Goal: Check status: Verify the current state of an ongoing process or item

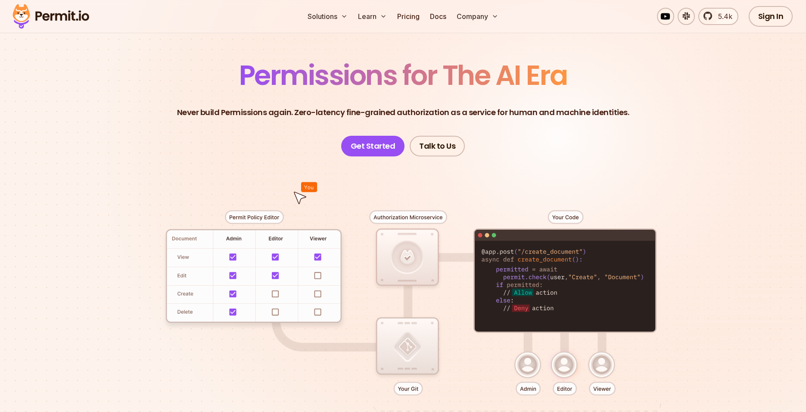
scroll to position [50, 0]
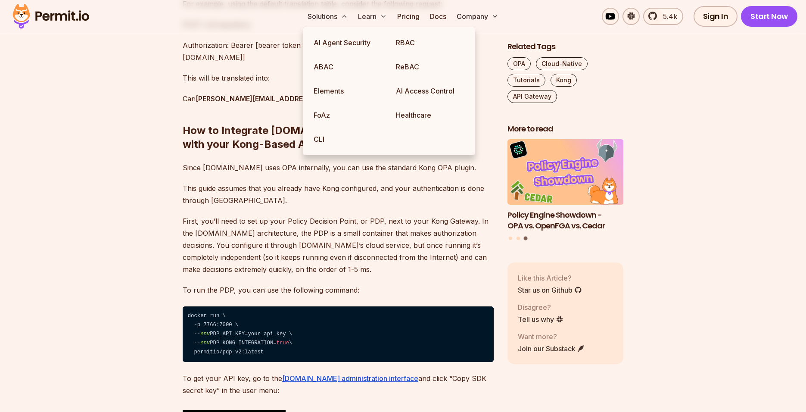
scroll to position [1405, 0]
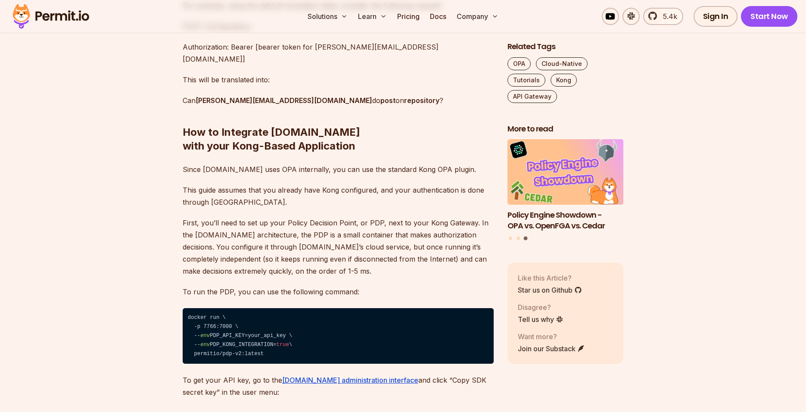
click at [320, 217] on p "First, you’ll need to set up your Policy Decision Point, or PDP, next to your K…" at bounding box center [338, 247] width 311 height 60
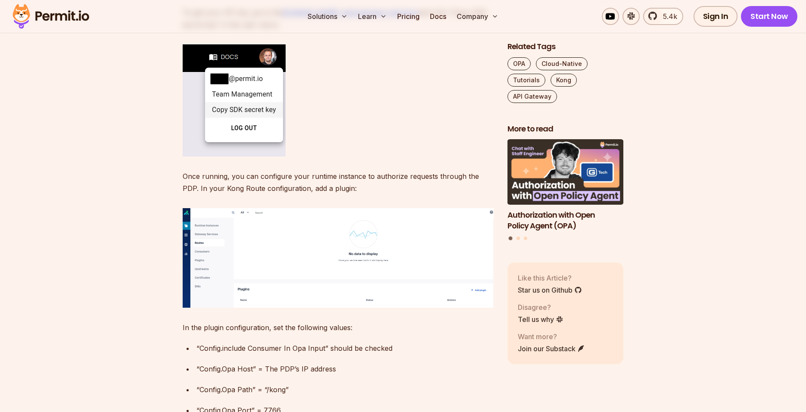
scroll to position [1521, 0]
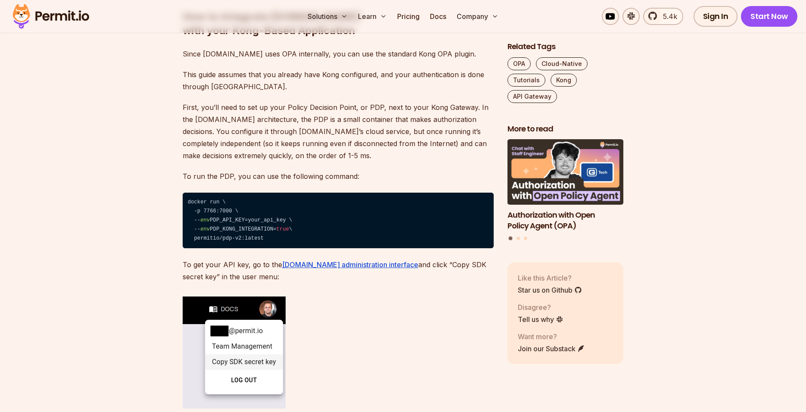
click at [271, 193] on code "docker run \ ⁠ -p 7766:7000 \ ⁠ -- env PDP_API_KEY=your_api_key \ ⁠ -- env PDP_…" at bounding box center [338, 221] width 311 height 56
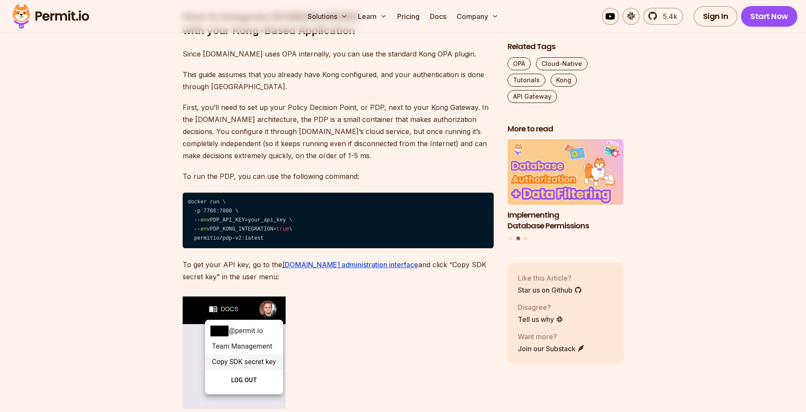
click at [135, 245] on section "Table of Contents Introduction Kong is one of the most popular API gateways out…" at bounding box center [403, 281] width 806 height 2585
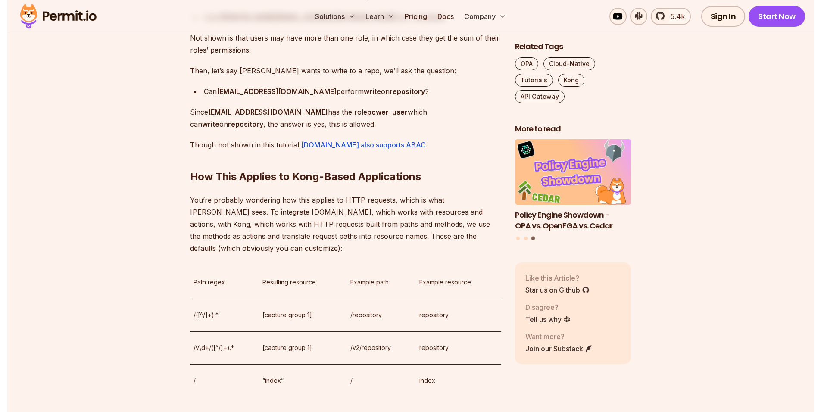
scroll to position [1004, 0]
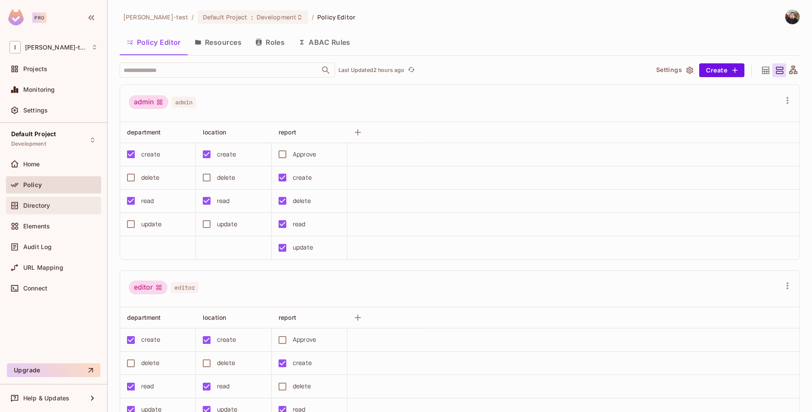
click at [41, 213] on div "Directory" at bounding box center [53, 205] width 95 height 17
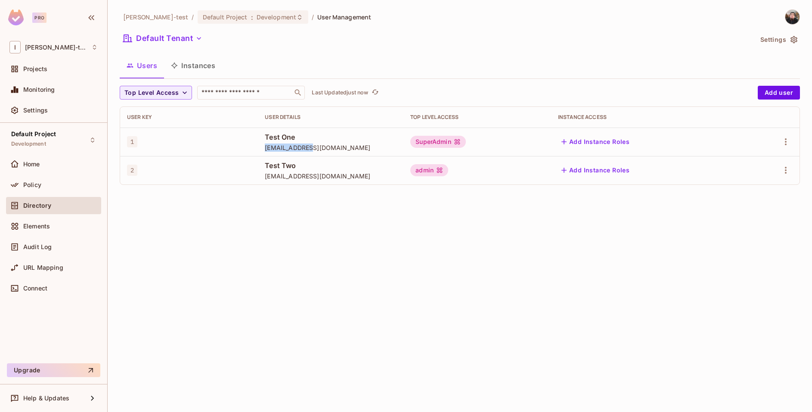
drag, startPoint x: 266, startPoint y: 148, endPoint x: 315, endPoint y: 148, distance: 48.7
click at [315, 148] on td "Test One test@test.com" at bounding box center [331, 141] width 146 height 28
copy span "test@test.com"
click at [382, 230] on div "Ignacio-test / Default Project : Development / User Management Default Tenant S…" at bounding box center [460, 206] width 705 height 412
click at [80, 143] on div "Default Project Development" at bounding box center [53, 140] width 95 height 24
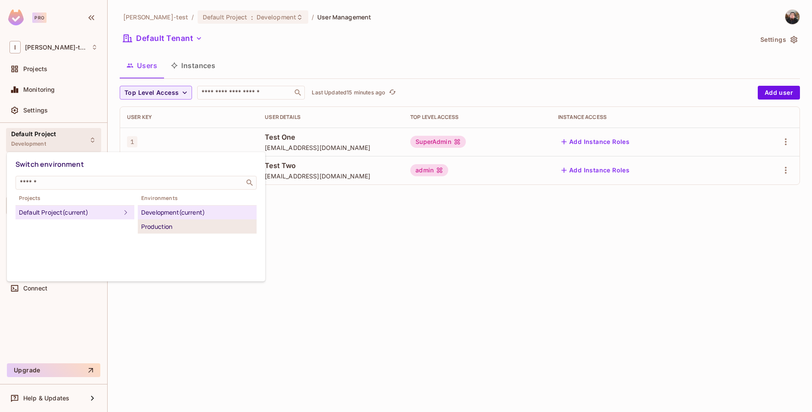
click at [164, 225] on div "Production" at bounding box center [197, 226] width 112 height 10
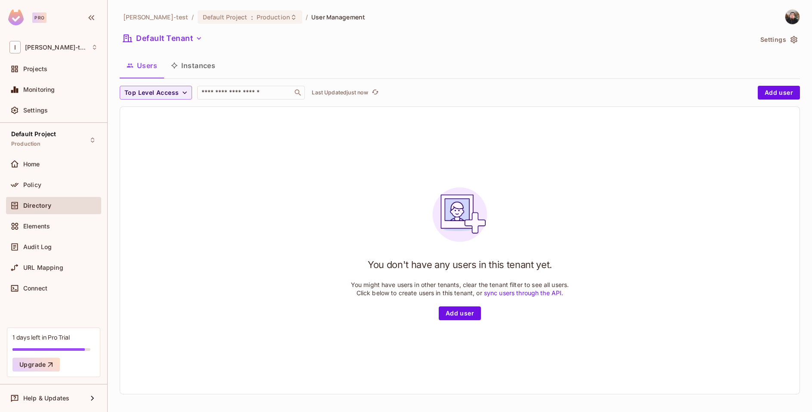
click at [783, 38] on button "Settings" at bounding box center [778, 40] width 43 height 14
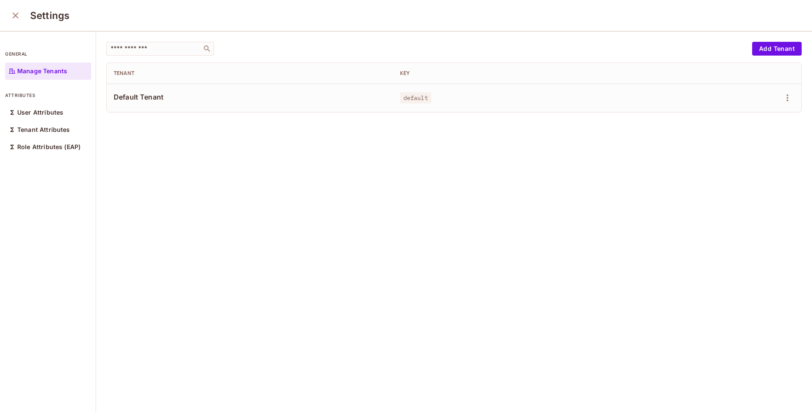
click at [17, 19] on icon "close" at bounding box center [15, 15] width 10 height 10
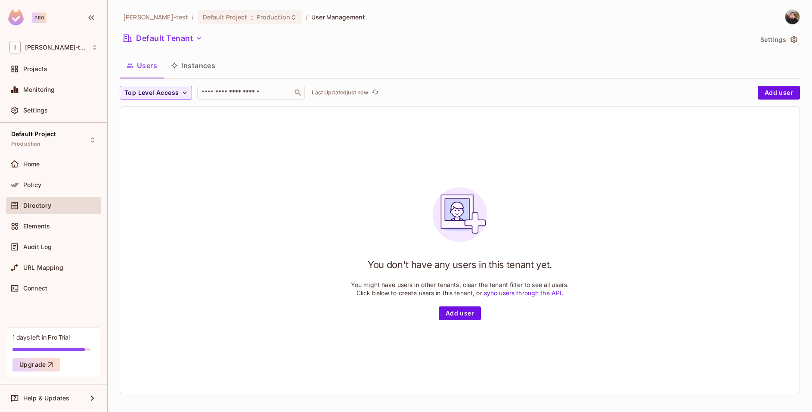
click at [786, 16] on img at bounding box center [793, 17] width 14 height 14
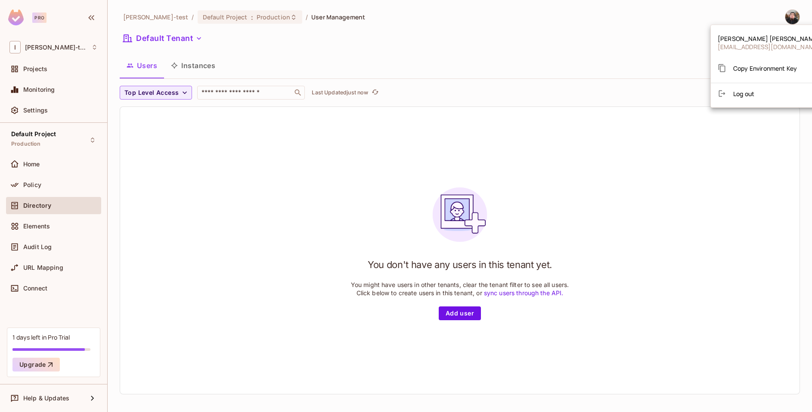
click at [756, 67] on span "Copy Environment Key" at bounding box center [766, 68] width 64 height 8
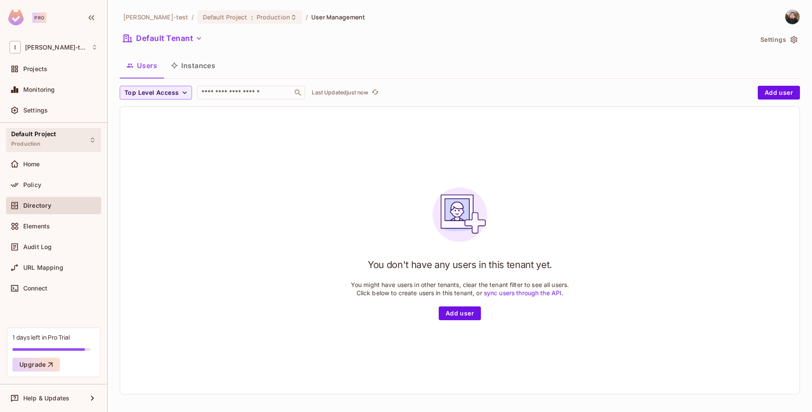
click at [65, 142] on div "Default Project Production" at bounding box center [53, 140] width 95 height 24
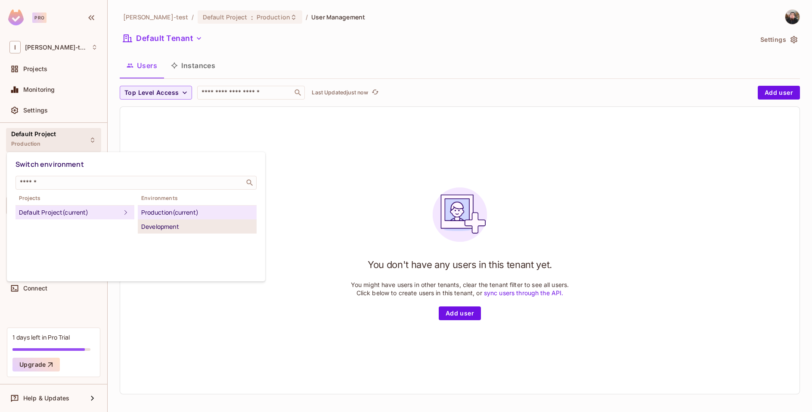
click at [169, 227] on div "Development" at bounding box center [197, 226] width 112 height 10
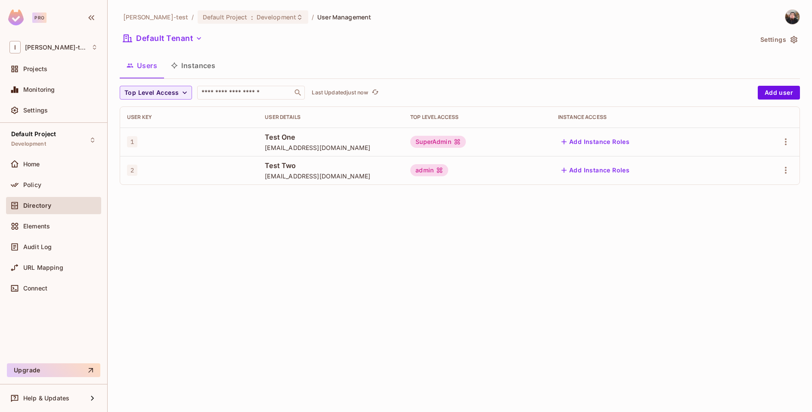
click at [793, 14] on img at bounding box center [793, 17] width 14 height 14
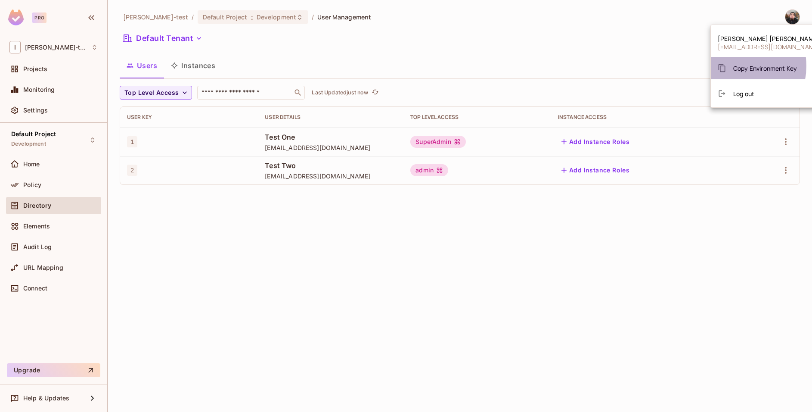
click at [735, 66] on span "Copy Environment Key" at bounding box center [766, 68] width 64 height 8
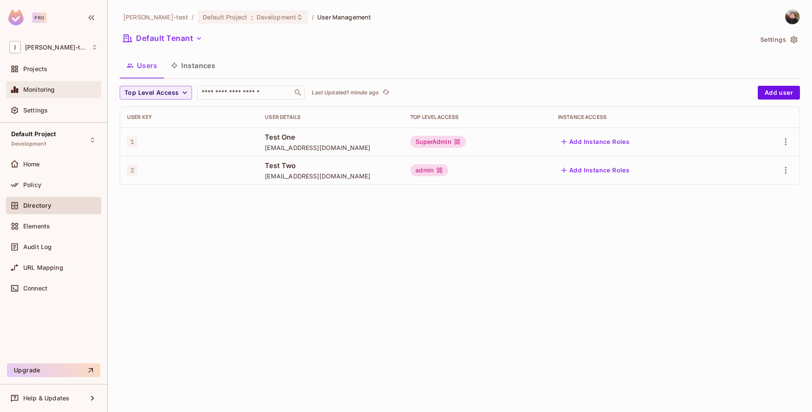
click at [56, 90] on div "Monitoring" at bounding box center [60, 89] width 75 height 7
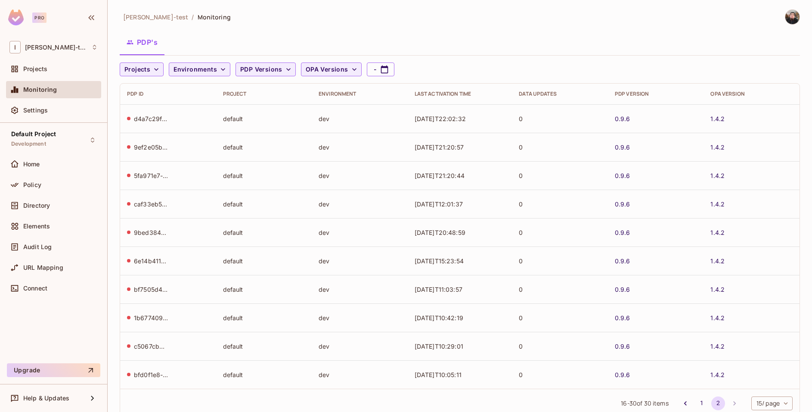
click at [304, 118] on td "default" at bounding box center [264, 118] width 96 height 28
click at [375, 72] on button "-" at bounding box center [381, 69] width 28 height 14
select select "*"
select select "****"
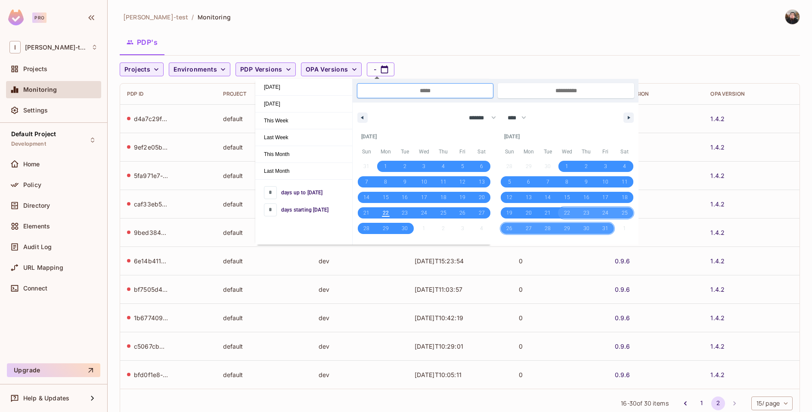
click at [570, 213] on span "22" at bounding box center [567, 213] width 6 height 16
type input "**********"
select select "*"
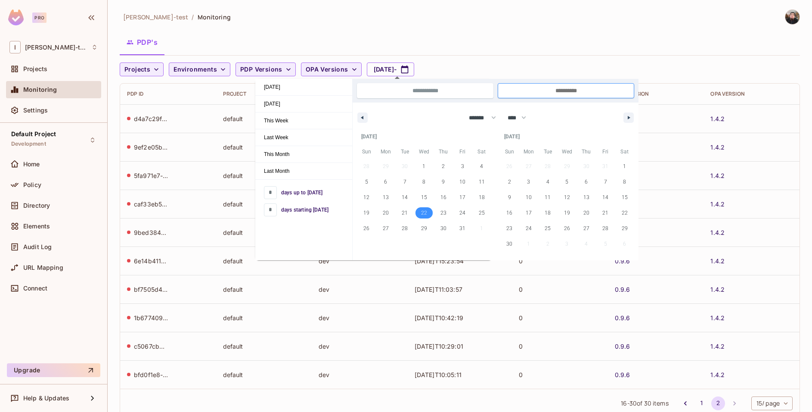
click at [423, 213] on span "22" at bounding box center [424, 213] width 6 height 16
type input "**********"
click at [358, 119] on button "button" at bounding box center [363, 117] width 10 height 10
click at [365, 116] on button "button" at bounding box center [363, 117] width 10 height 10
click at [630, 120] on button "button" at bounding box center [629, 117] width 10 height 10
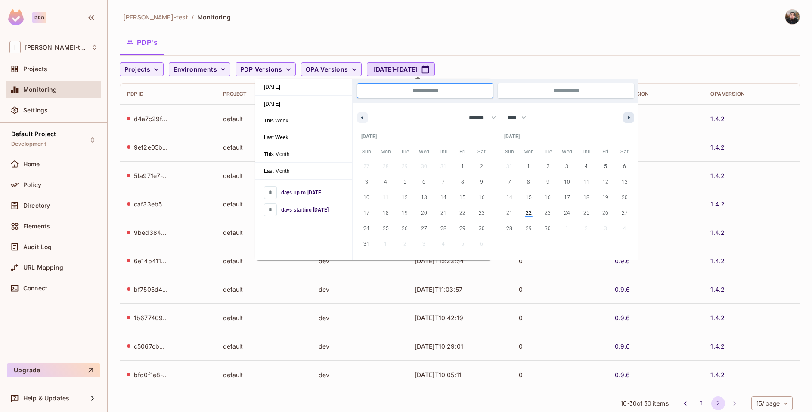
select select "*"
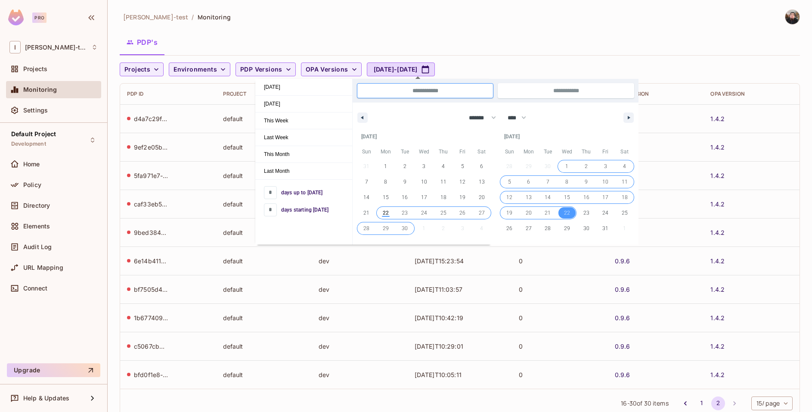
click at [384, 211] on span "22" at bounding box center [386, 213] width 6 height 16
type input "**"
type input "**********"
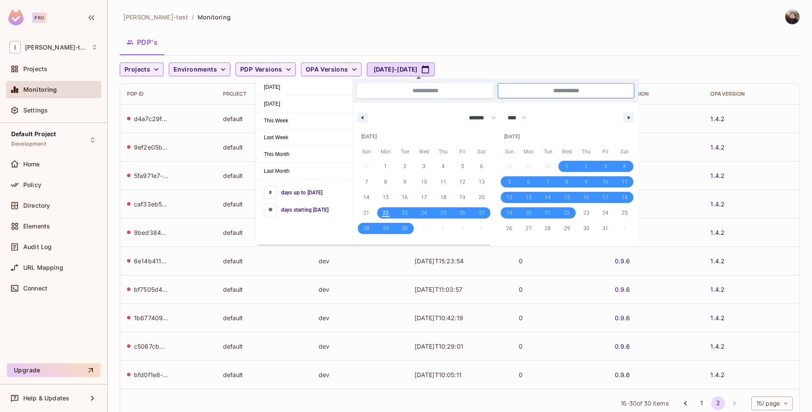
click at [384, 211] on span "22" at bounding box center [386, 213] width 6 height 16
type input "*"
type input "**********"
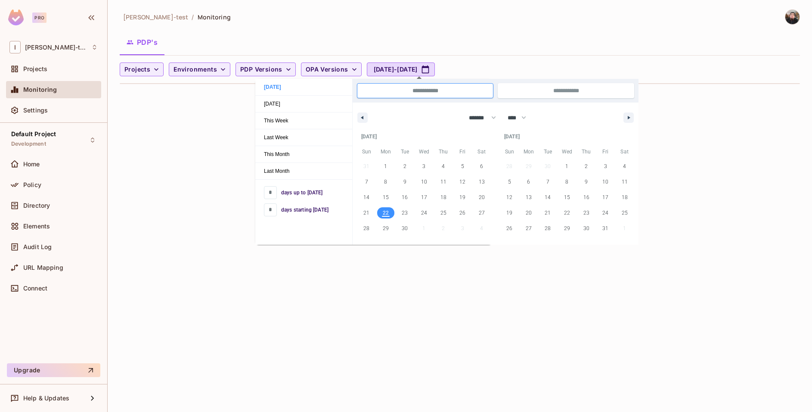
click at [475, 311] on div "Ignacio-test / Monitoring PDP's Projects Environments PDP Versions OPA Versions…" at bounding box center [460, 206] width 705 height 412
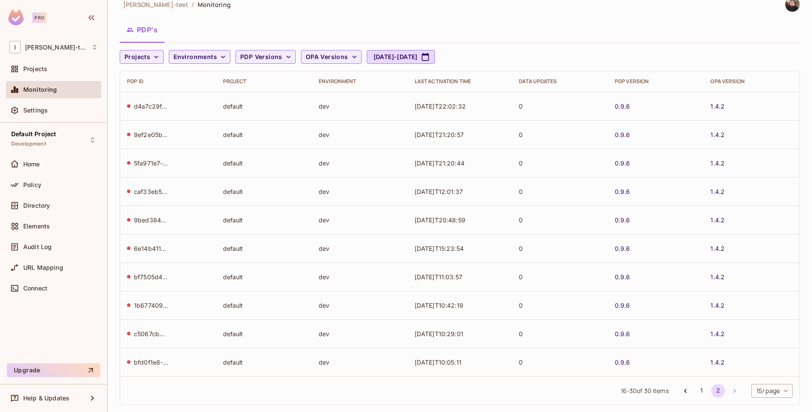
scroll to position [25, 0]
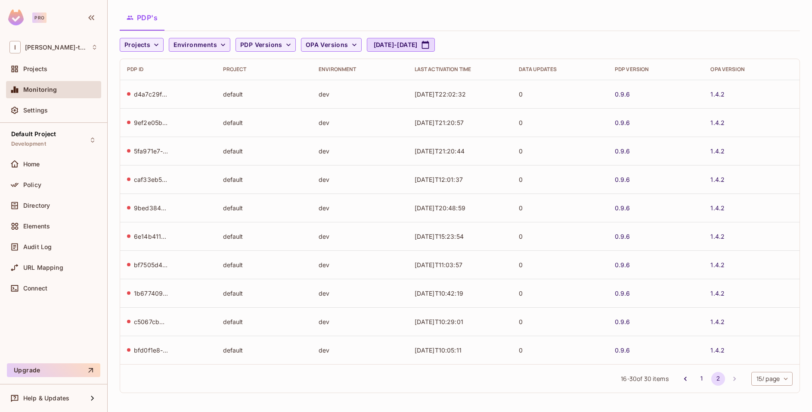
click at [206, 48] on span "Environments" at bounding box center [196, 45] width 44 height 11
drag, startPoint x: 273, startPoint y: 131, endPoint x: 344, endPoint y: 164, distance: 78.0
click at [274, 131] on div at bounding box center [406, 206] width 812 height 412
click at [695, 379] on button "1" at bounding box center [702, 379] width 14 height 14
click at [712, 379] on button "2" at bounding box center [719, 379] width 14 height 14
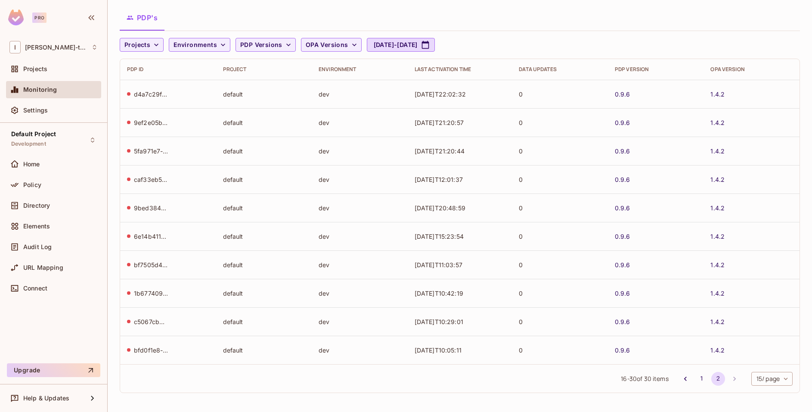
click at [431, 72] on div "Last Activation Time" at bounding box center [460, 69] width 91 height 7
click at [430, 72] on div "Last Activation Time" at bounding box center [460, 69] width 91 height 7
click at [710, 385] on li "2" at bounding box center [718, 379] width 16 height 14
click at [695, 383] on button "1" at bounding box center [702, 379] width 14 height 14
click at [695, 382] on button "1" at bounding box center [702, 379] width 14 height 14
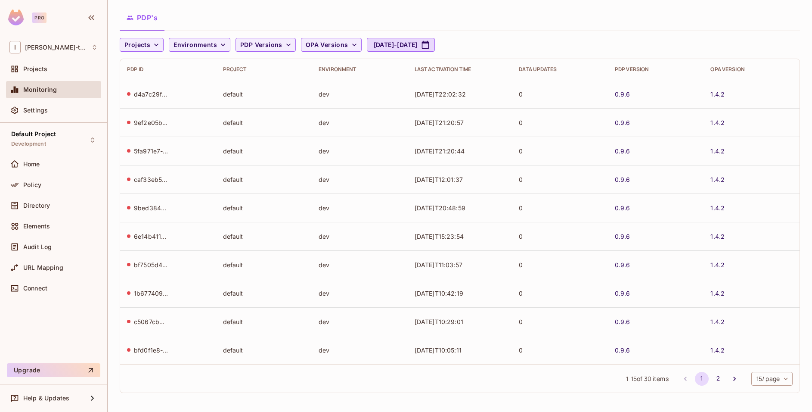
click at [727, 380] on li "pagination navigation" at bounding box center [735, 379] width 16 height 14
click at [712, 377] on button "2" at bounding box center [719, 379] width 14 height 14
click at [695, 377] on button "1" at bounding box center [702, 379] width 14 height 14
click at [759, 378] on body "Pro I Ignacio-test Projects Monitoring Settings Default Project Development Hom…" at bounding box center [406, 206] width 812 height 412
click at [765, 397] on li "100 / page" at bounding box center [764, 392] width 43 height 18
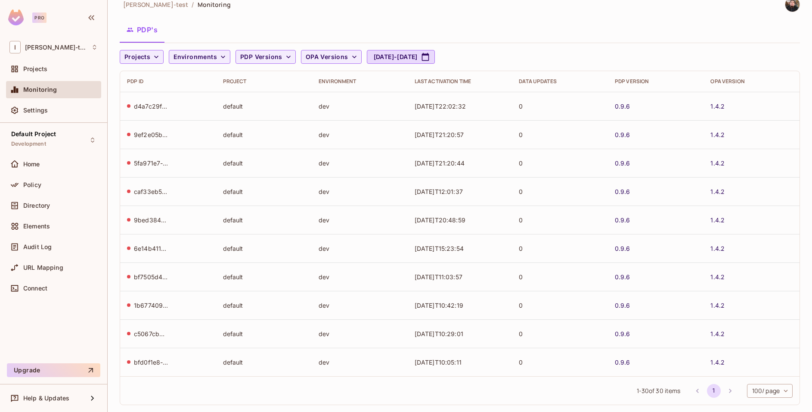
scroll to position [0, 0]
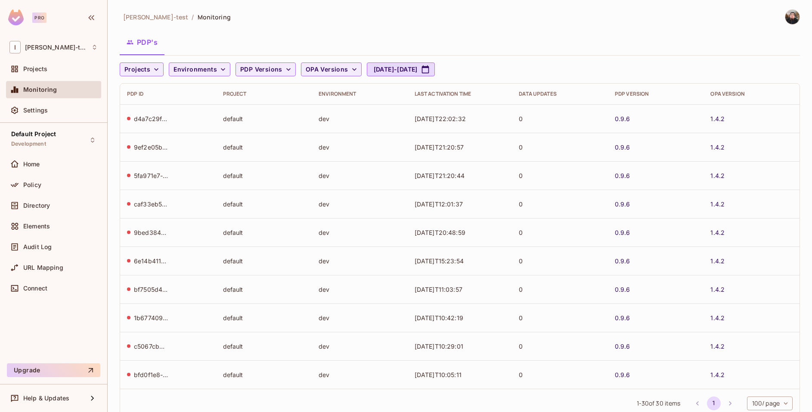
click at [322, 118] on td "dev" at bounding box center [360, 118] width 96 height 28
click at [615, 117] on link "0.9.6" at bounding box center [623, 119] width 16 height 8
click at [161, 116] on div "d4a7c29f-f41c-409f-9e59-5cddba1ac238" at bounding box center [151, 119] width 34 height 8
click at [145, 121] on div "d4a7c29f-f41c-409f-9e59-5cddba1ac238" at bounding box center [151, 119] width 34 height 8
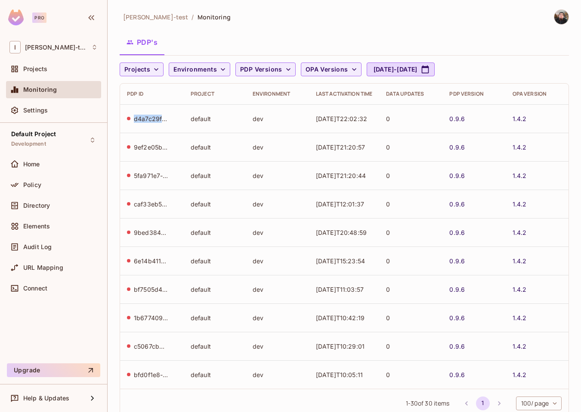
click at [144, 118] on div "d4a7c29f-f41c-409f-9e59-5cddba1ac238" at bounding box center [151, 119] width 34 height 8
copy div "d4a7c29f"
